Goal: Transaction & Acquisition: Purchase product/service

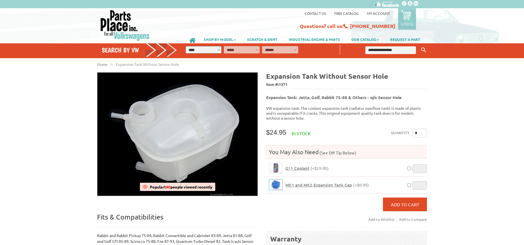
click at [274, 180] on img at bounding box center [275, 185] width 13 height 10
